Goal: Task Accomplishment & Management: Manage account settings

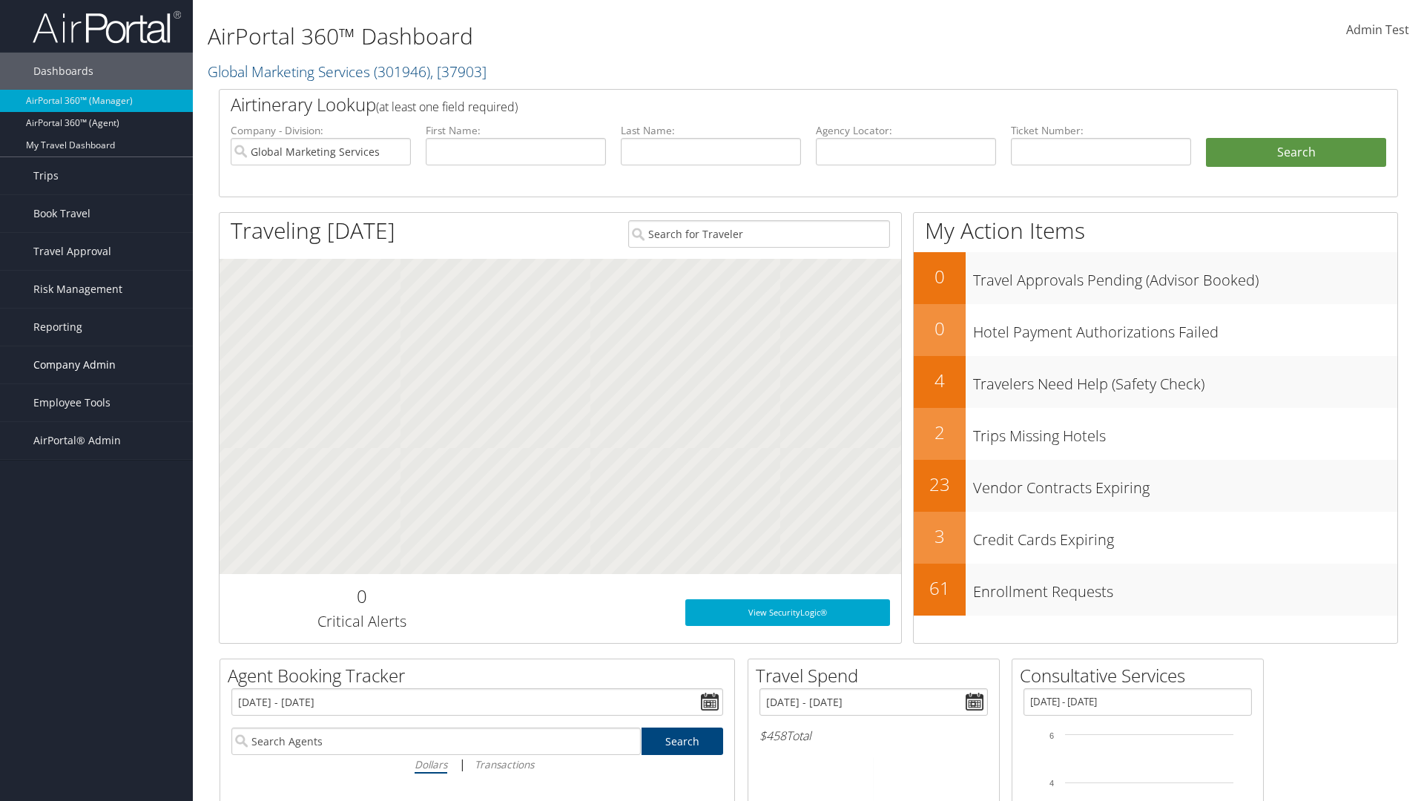
click at [96, 365] on span "Company Admin" at bounding box center [74, 364] width 82 height 37
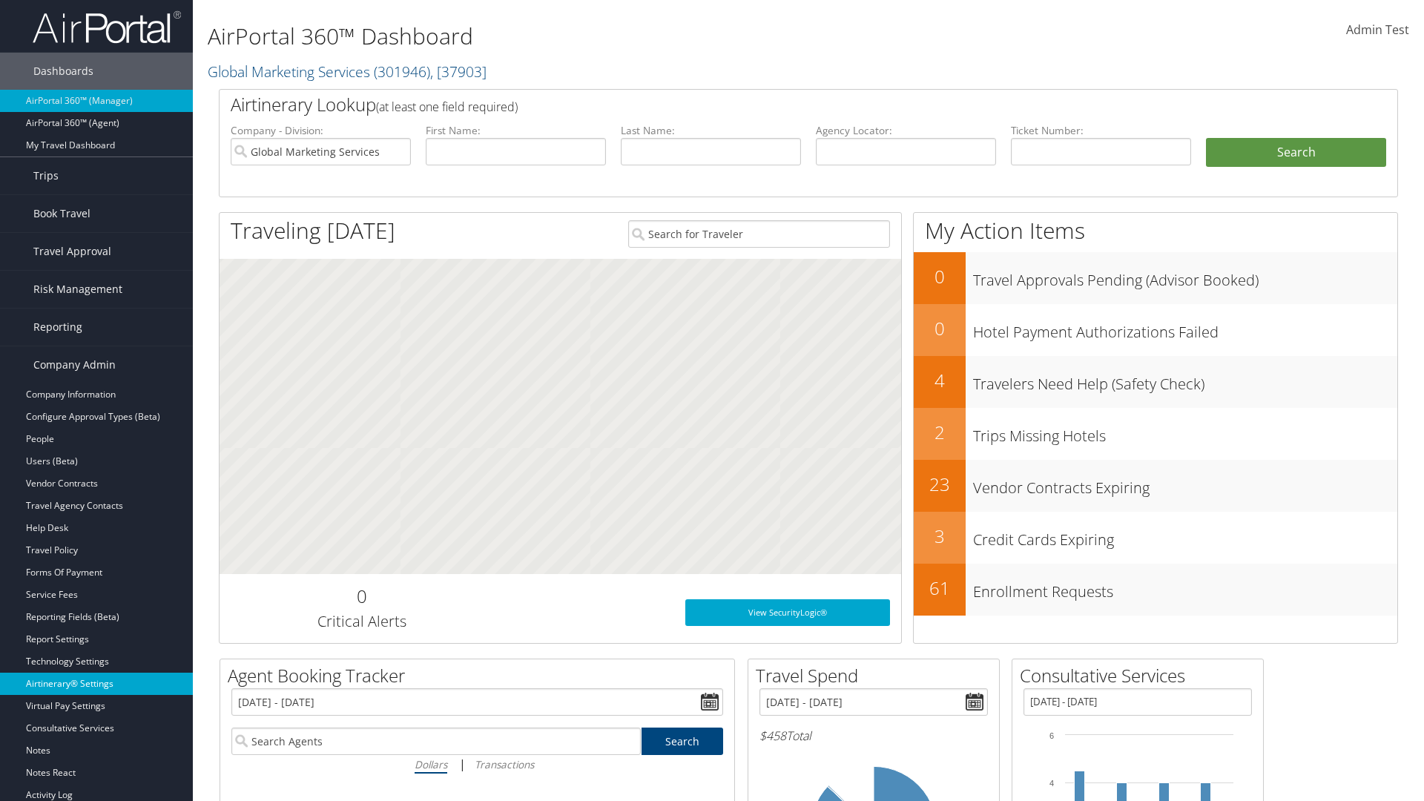
click at [96, 684] on link "Airtinerary® Settings" at bounding box center [96, 684] width 193 height 22
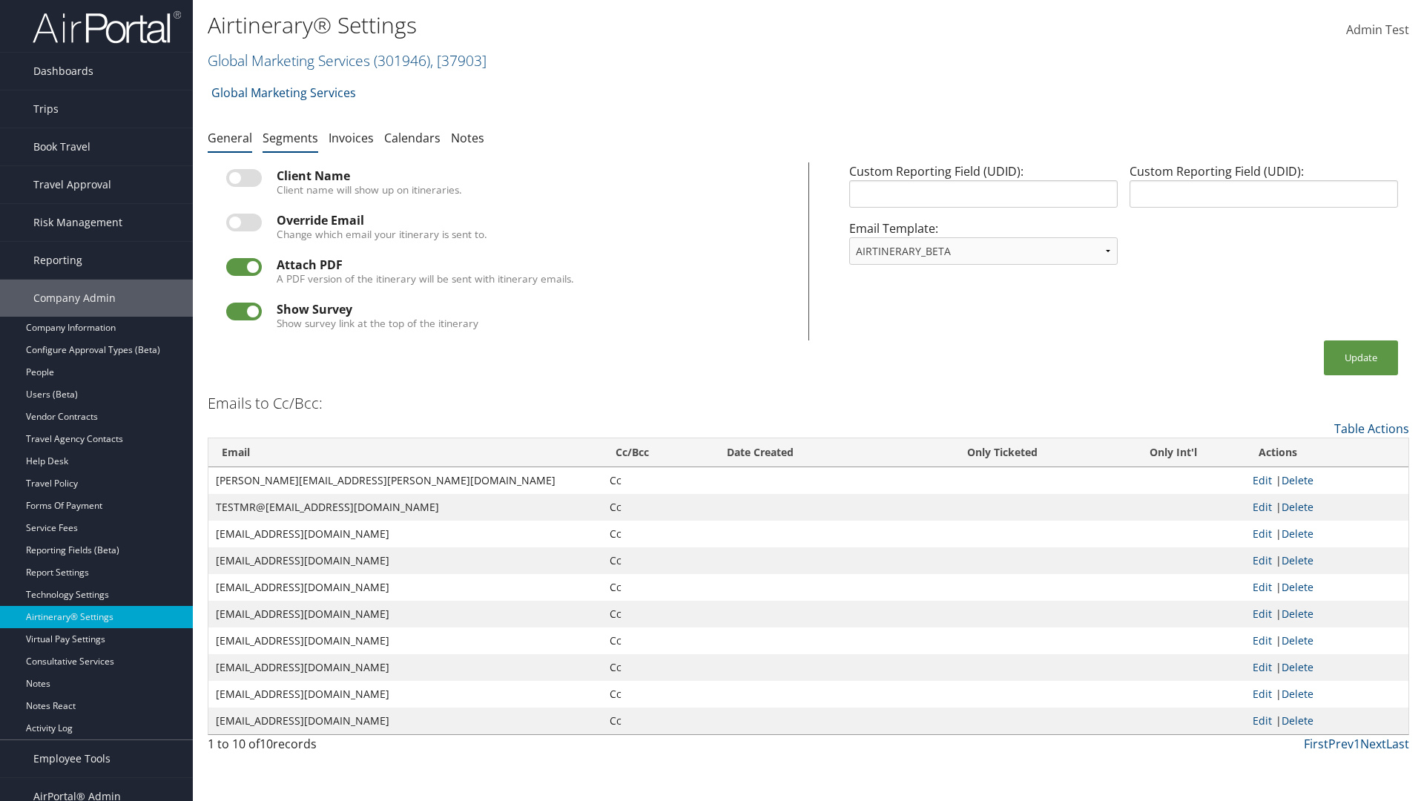
click at [290, 137] on link "Segments" at bounding box center [291, 138] width 56 height 16
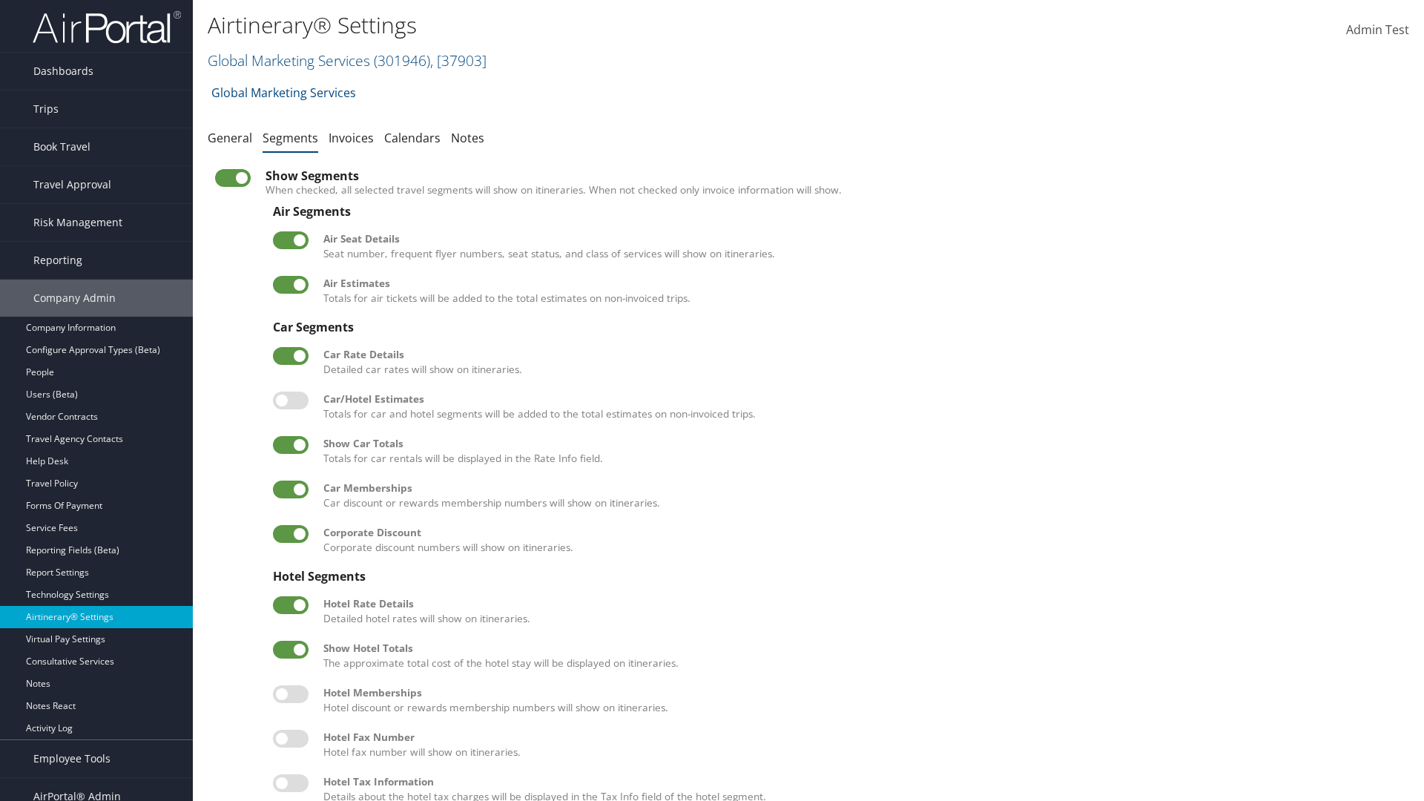
scroll to position [201, 0]
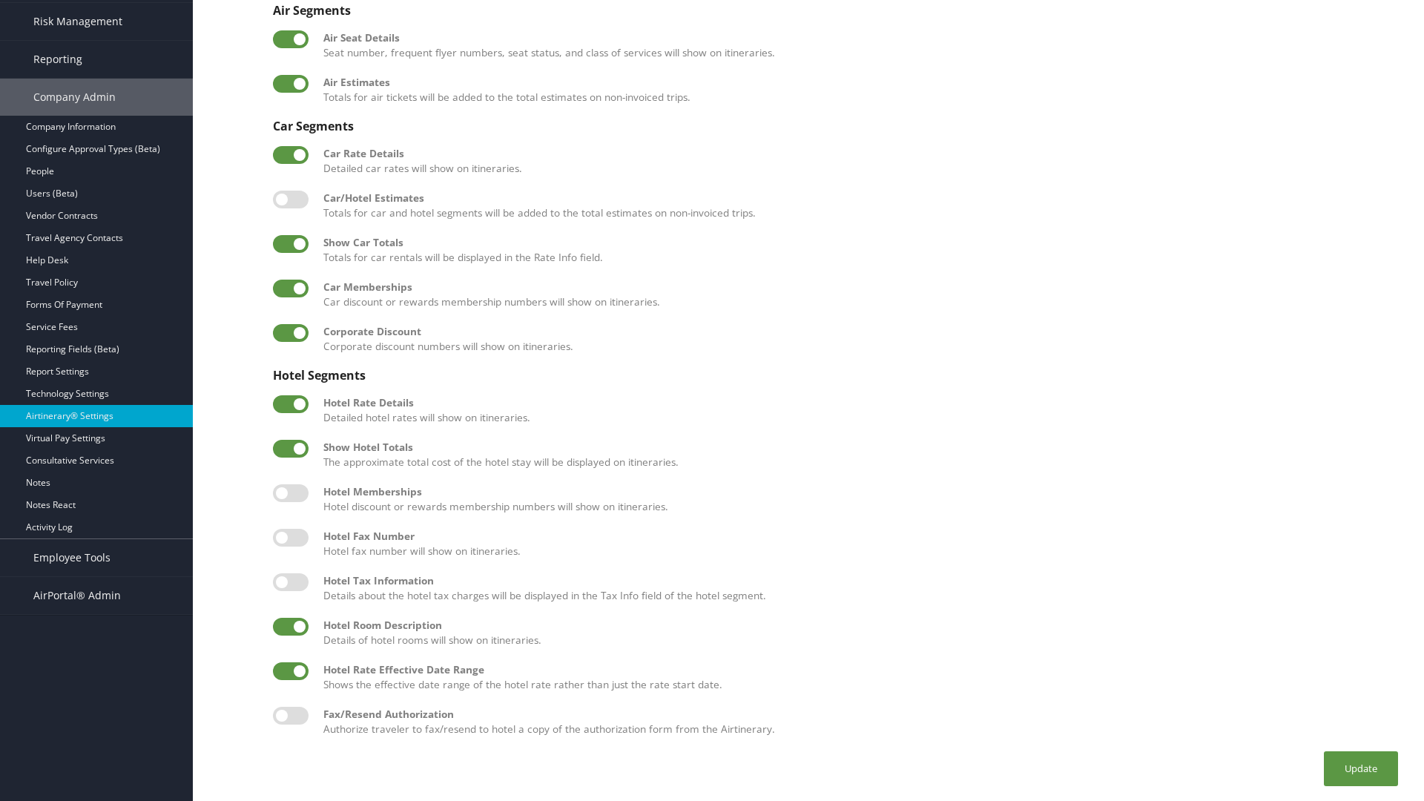
click at [291, 626] on label at bounding box center [291, 627] width 36 height 18
click at [290, 626] on input "checkbox" at bounding box center [285, 629] width 10 height 10
click at [291, 626] on label at bounding box center [291, 627] width 36 height 18
click at [290, 626] on input "checkbox" at bounding box center [285, 629] width 10 height 10
checkbox input "true"
